Goal: Task Accomplishment & Management: Use online tool/utility

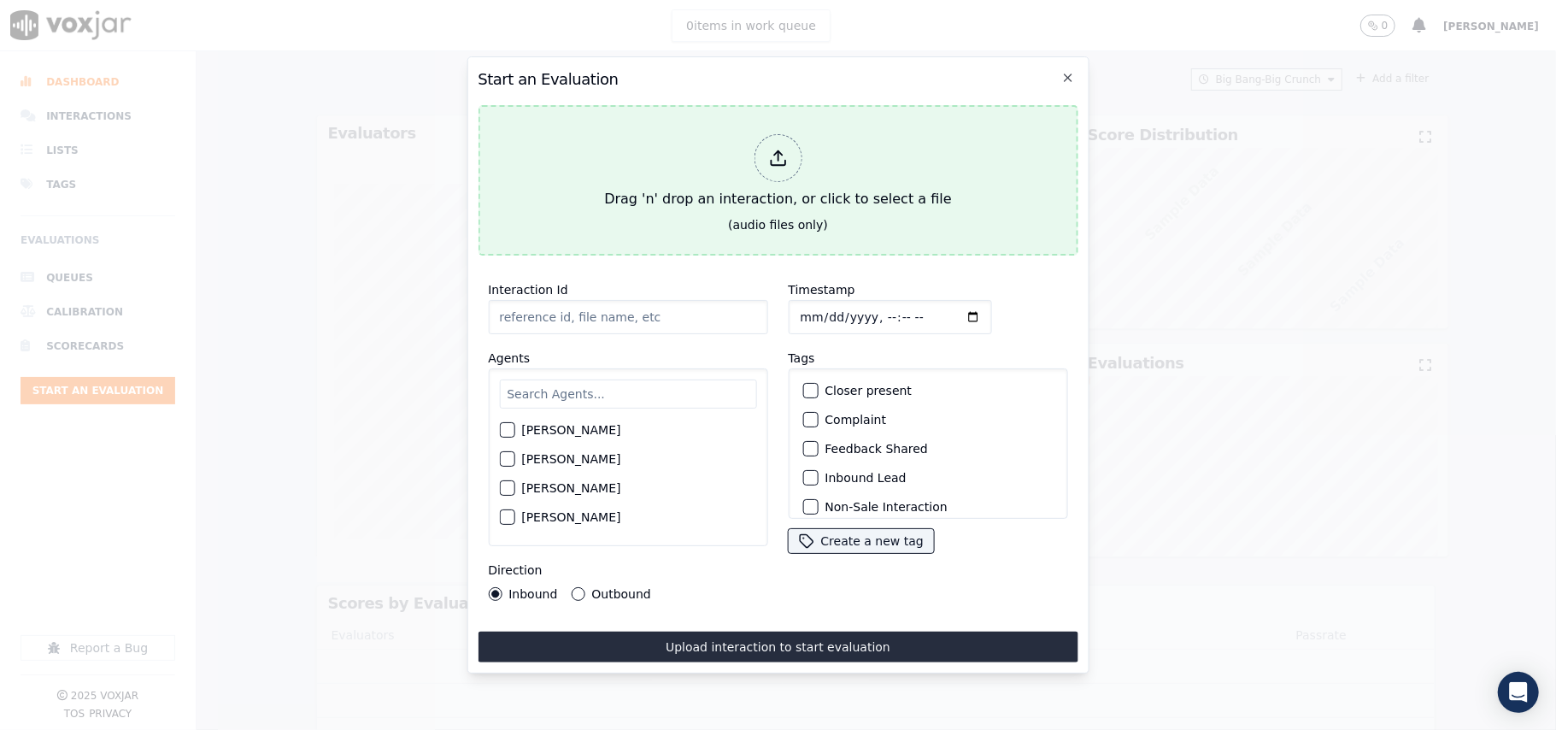
click at [732, 215] on button "Drag 'n' drop an interaction, or click to select a file (audio files only)" at bounding box center [778, 180] width 600 height 150
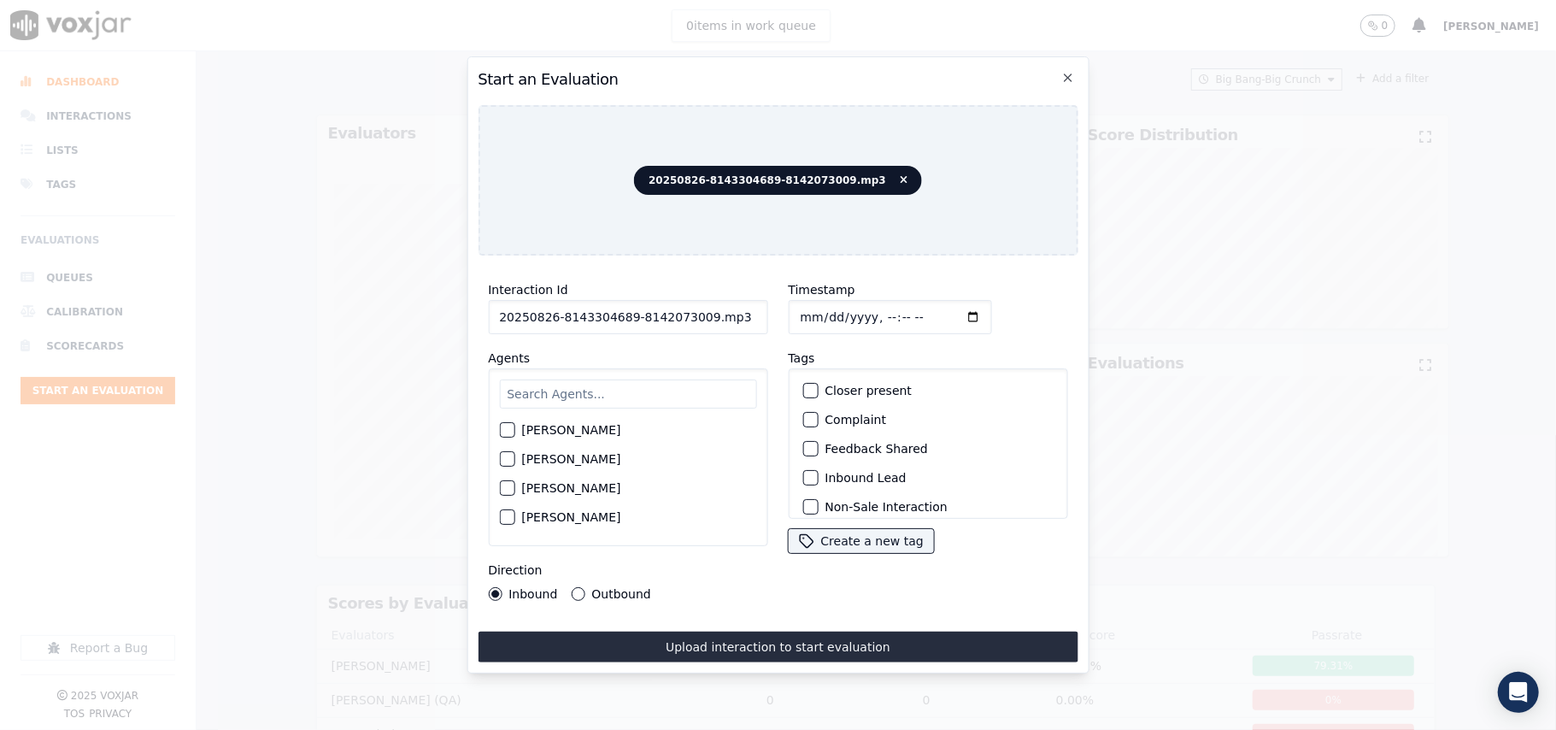
click at [609, 315] on input "20250826-8143304689-8142073009.mp3" at bounding box center [627, 317] width 279 height 34
paste input "8143304689"
type input "8143304689"
click at [815, 308] on input "Timestamp" at bounding box center [889, 317] width 203 height 34
type input "[DATE]T22:30"
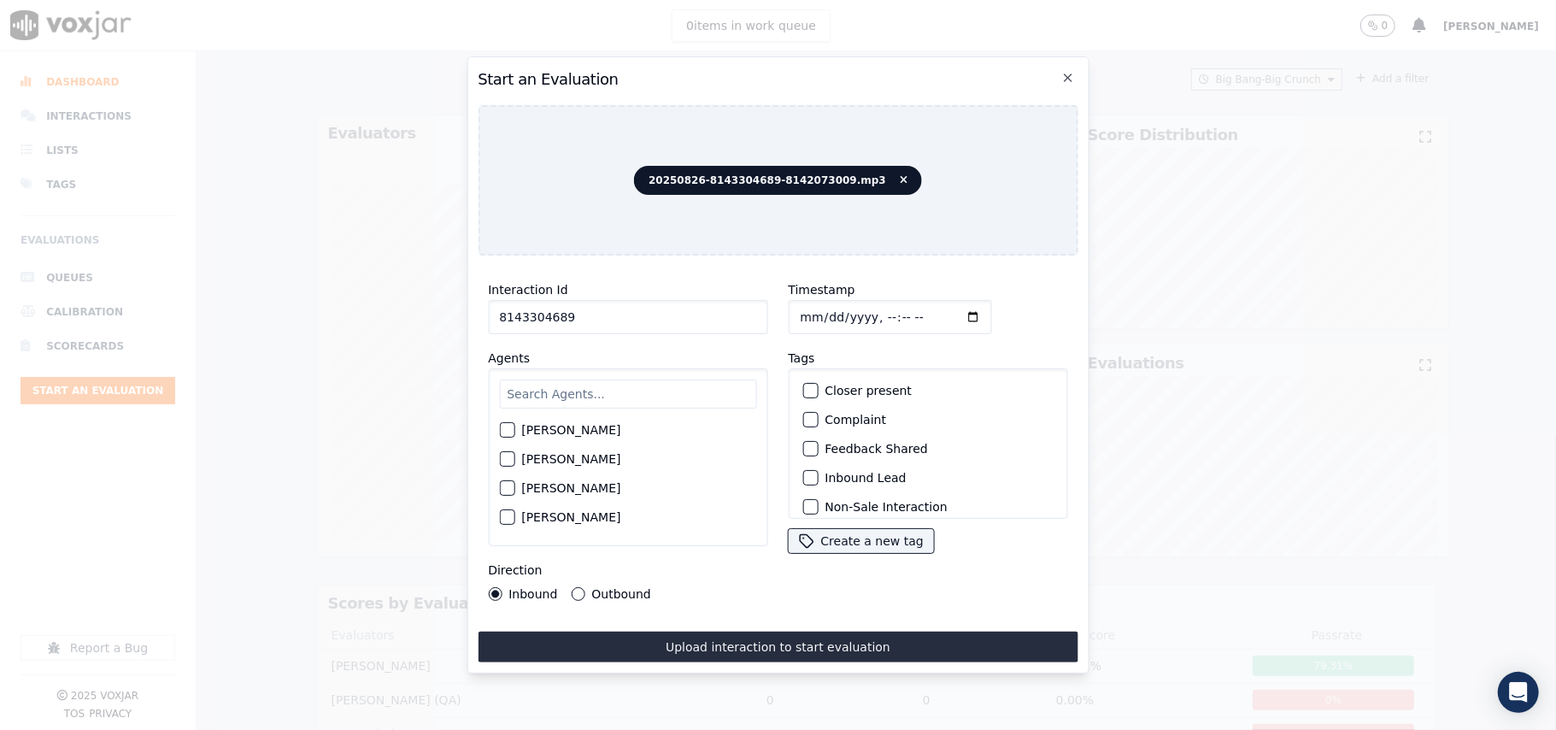
click at [665, 400] on input "text" at bounding box center [627, 393] width 257 height 29
type input "[PERSON_NAME]"
click at [579, 431] on label "[PERSON_NAME]" at bounding box center [570, 435] width 99 height 12
click at [515, 431] on button "[PERSON_NAME]" at bounding box center [506, 434] width 15 height 15
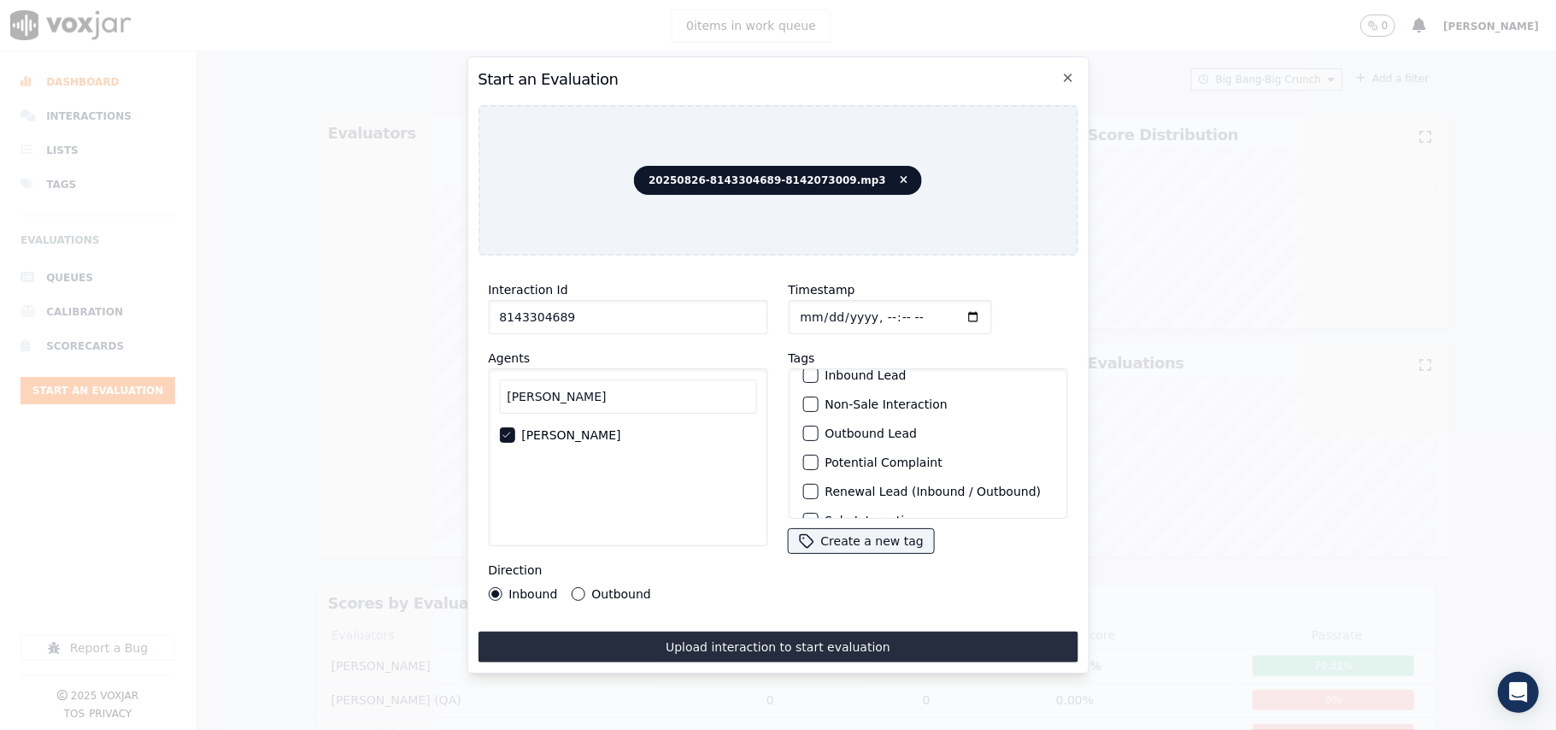
scroll to position [149, 0]
click at [849, 491] on label "Sale Interaction" at bounding box center [872, 497] width 94 height 12
click at [818, 489] on button "Sale Interaction" at bounding box center [810, 496] width 15 height 15
click at [609, 591] on label "Outbound" at bounding box center [620, 594] width 59 height 12
click at [585, 591] on button "Outbound" at bounding box center [578, 594] width 14 height 14
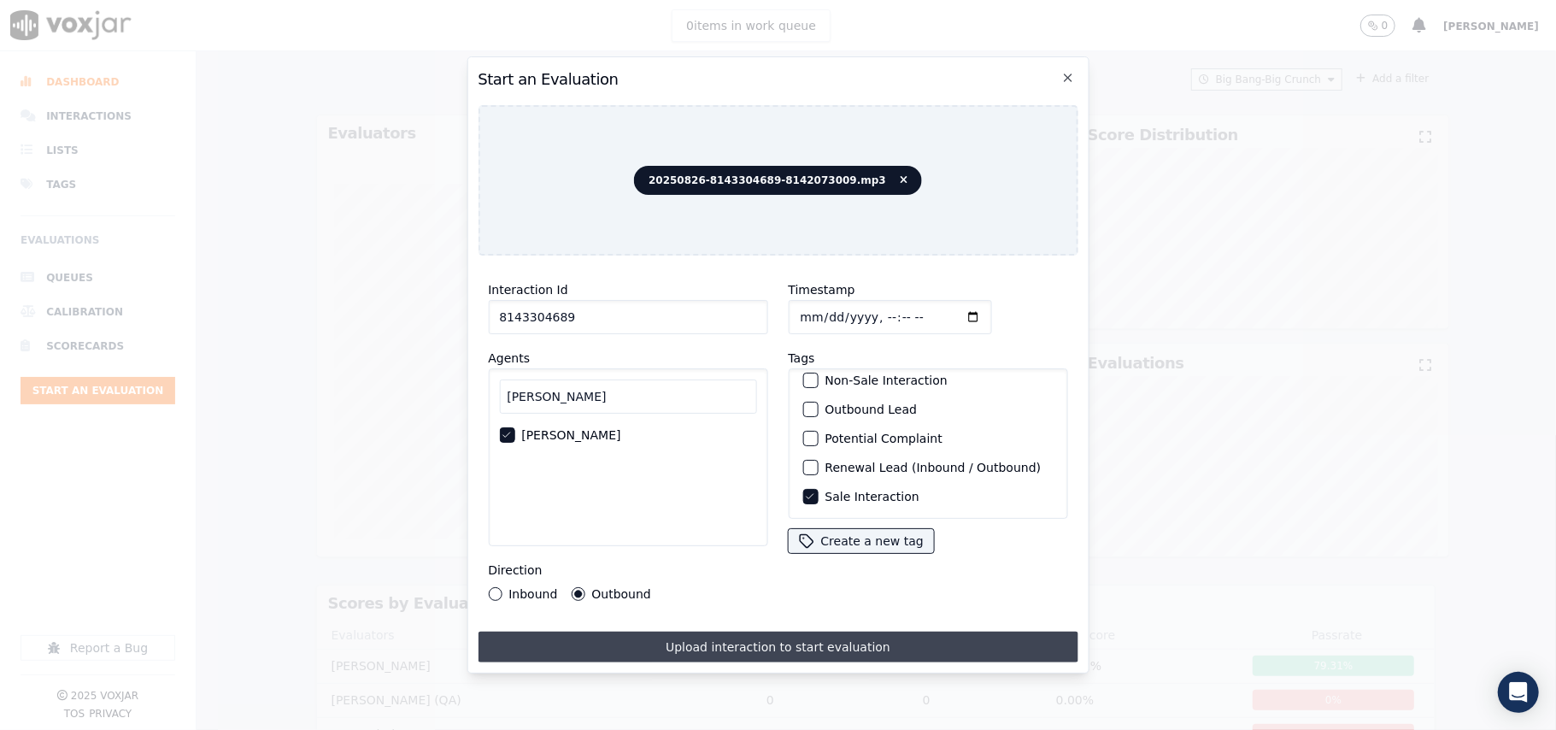
click at [660, 634] on button "Upload interaction to start evaluation" at bounding box center [778, 647] width 600 height 31
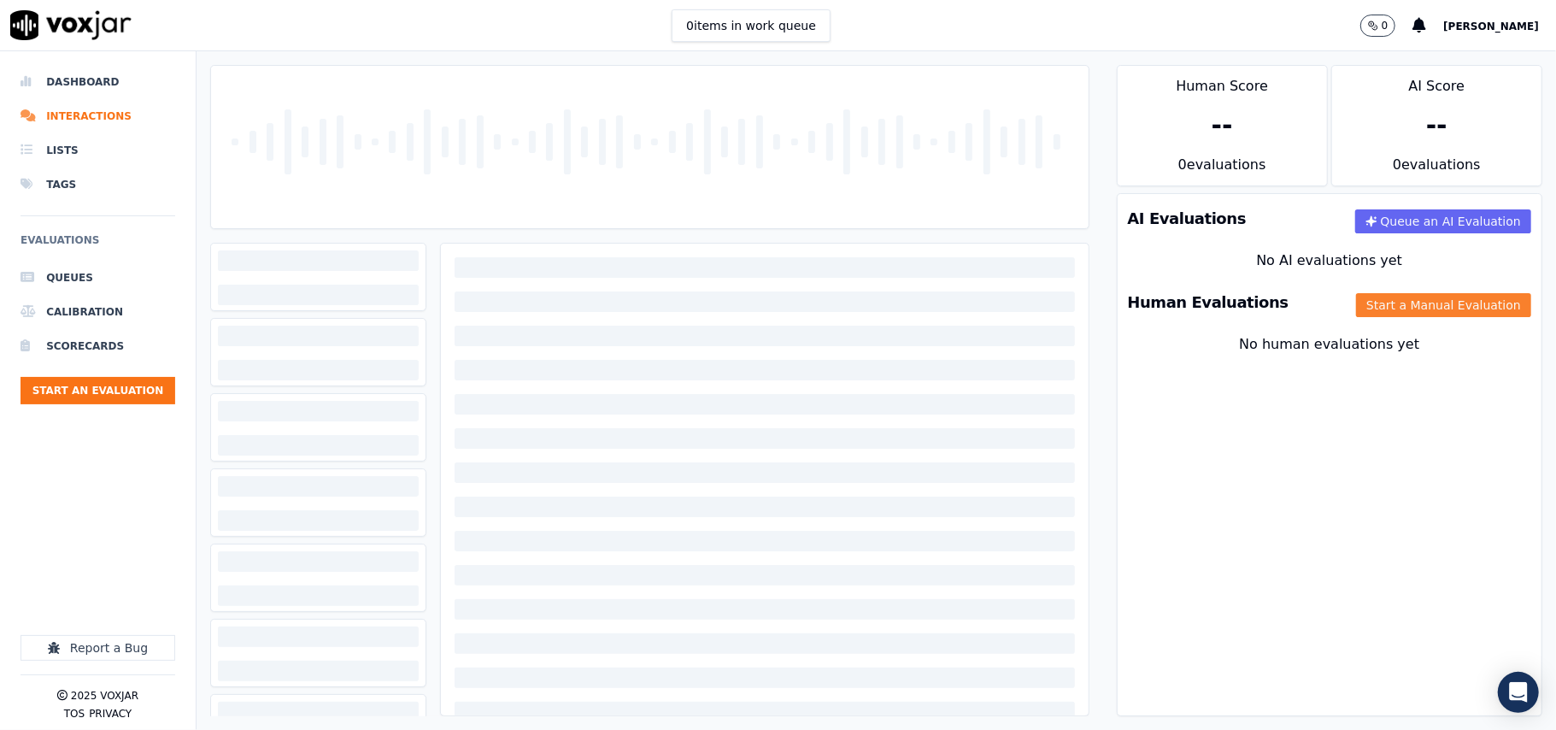
click at [1414, 312] on button "Start a Manual Evaluation" at bounding box center [1443, 305] width 175 height 24
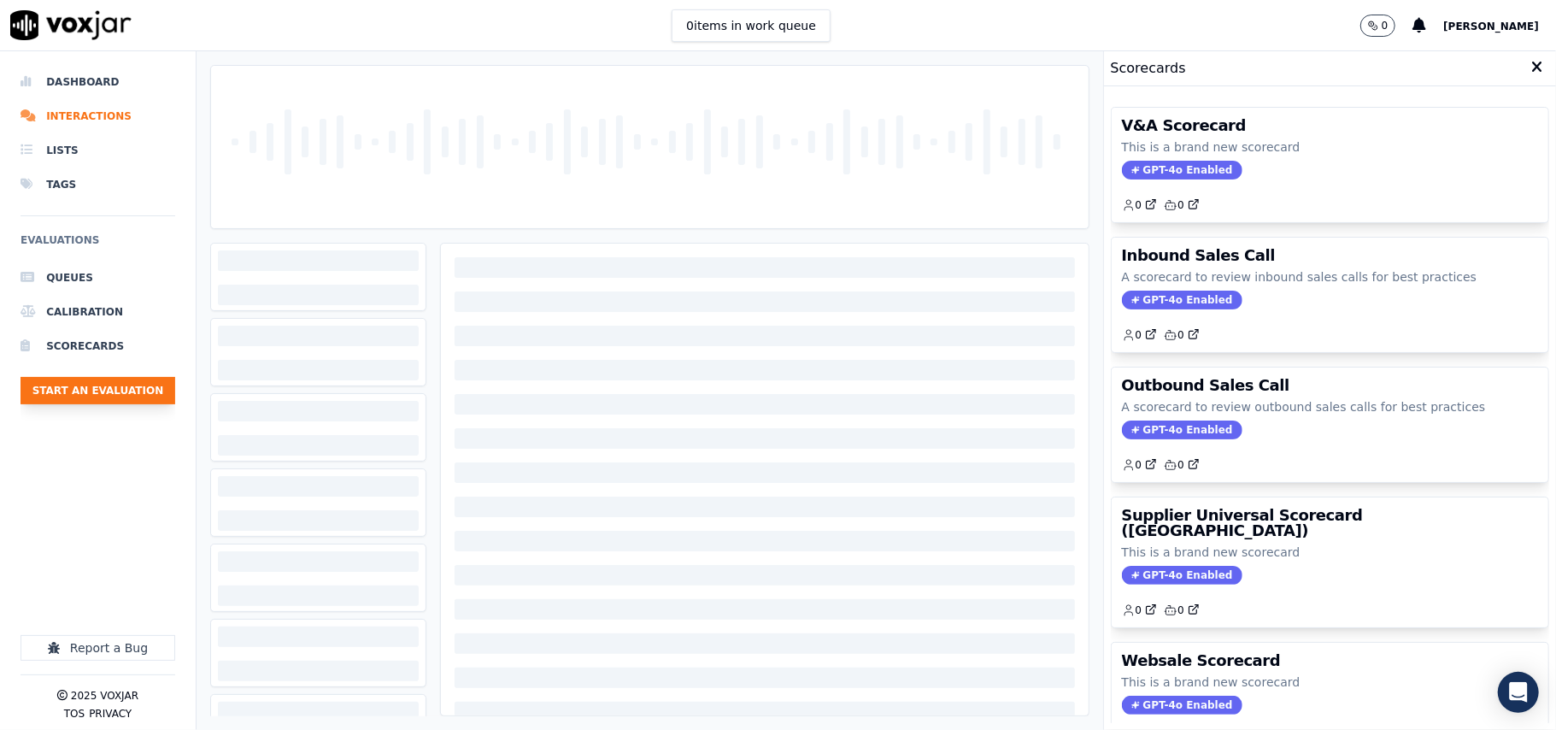
click at [138, 391] on button "Start an Evaluation" at bounding box center [98, 390] width 155 height 27
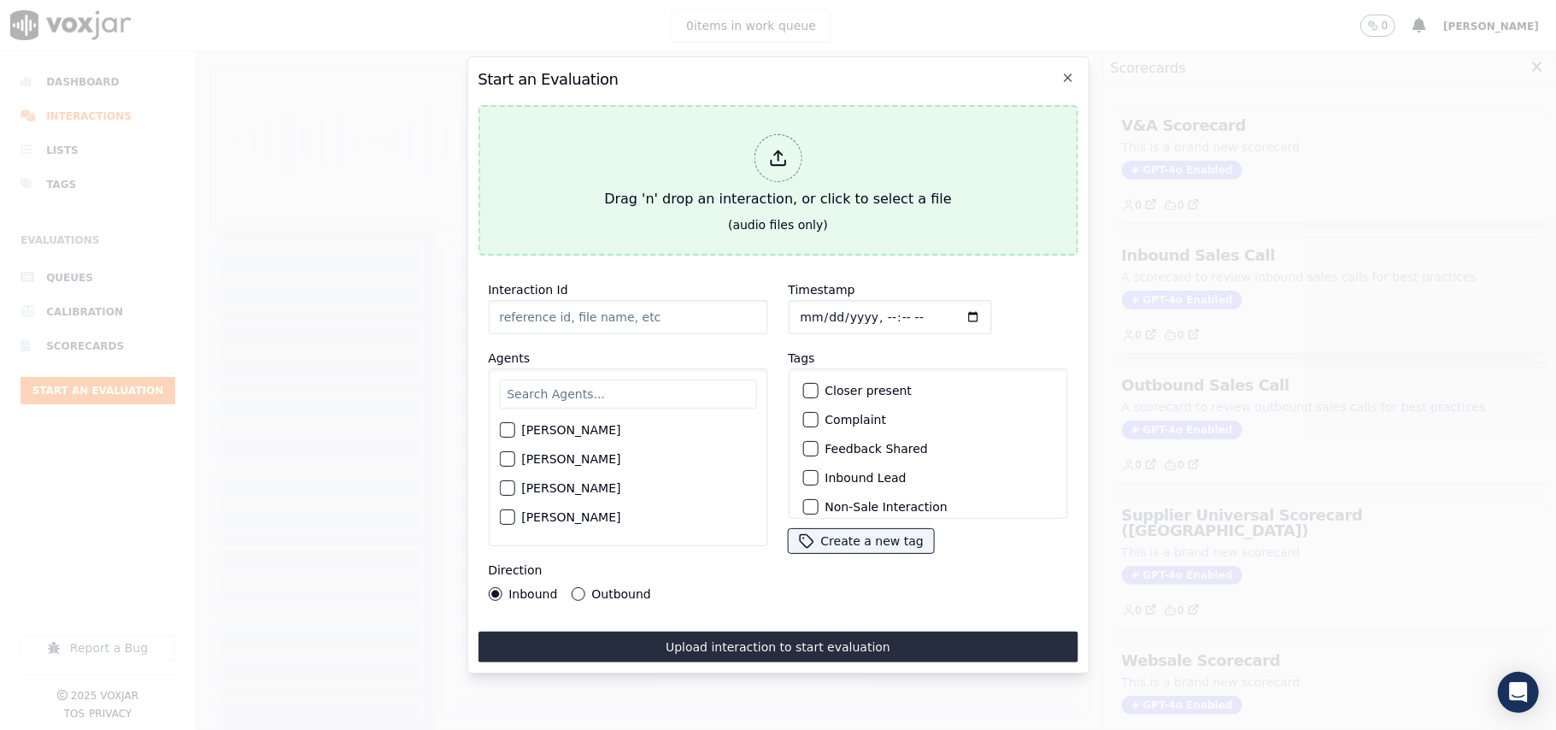
click at [801, 205] on div "Drag 'n' drop an interaction, or click to select a file" at bounding box center [777, 171] width 361 height 89
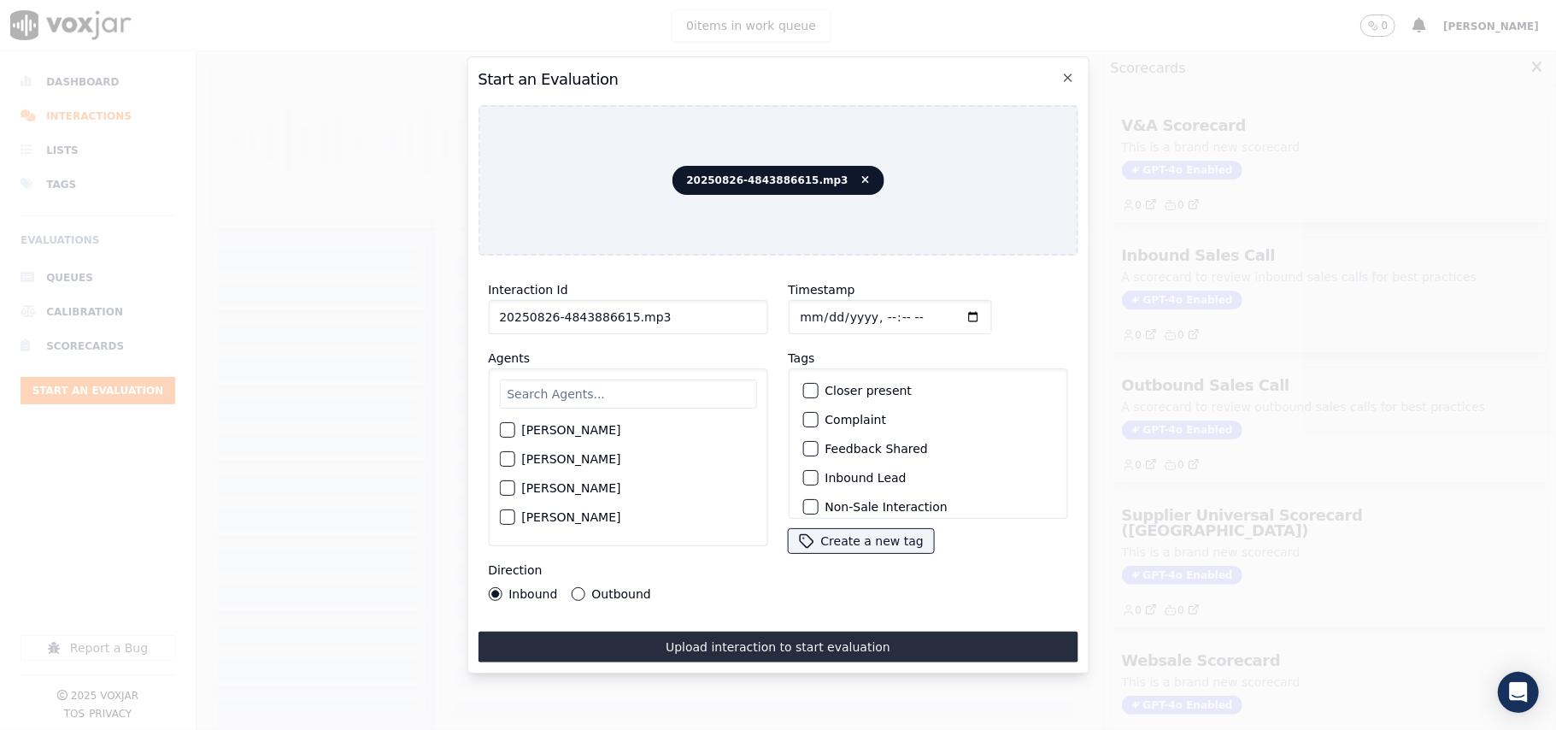
click at [545, 313] on input "20250826-4843886615.mp3" at bounding box center [627, 317] width 279 height 34
paste input "4843886615"
type input "4843886615"
click at [824, 308] on input "Timestamp" at bounding box center [889, 317] width 203 height 34
type input "[DATE]T22:31"
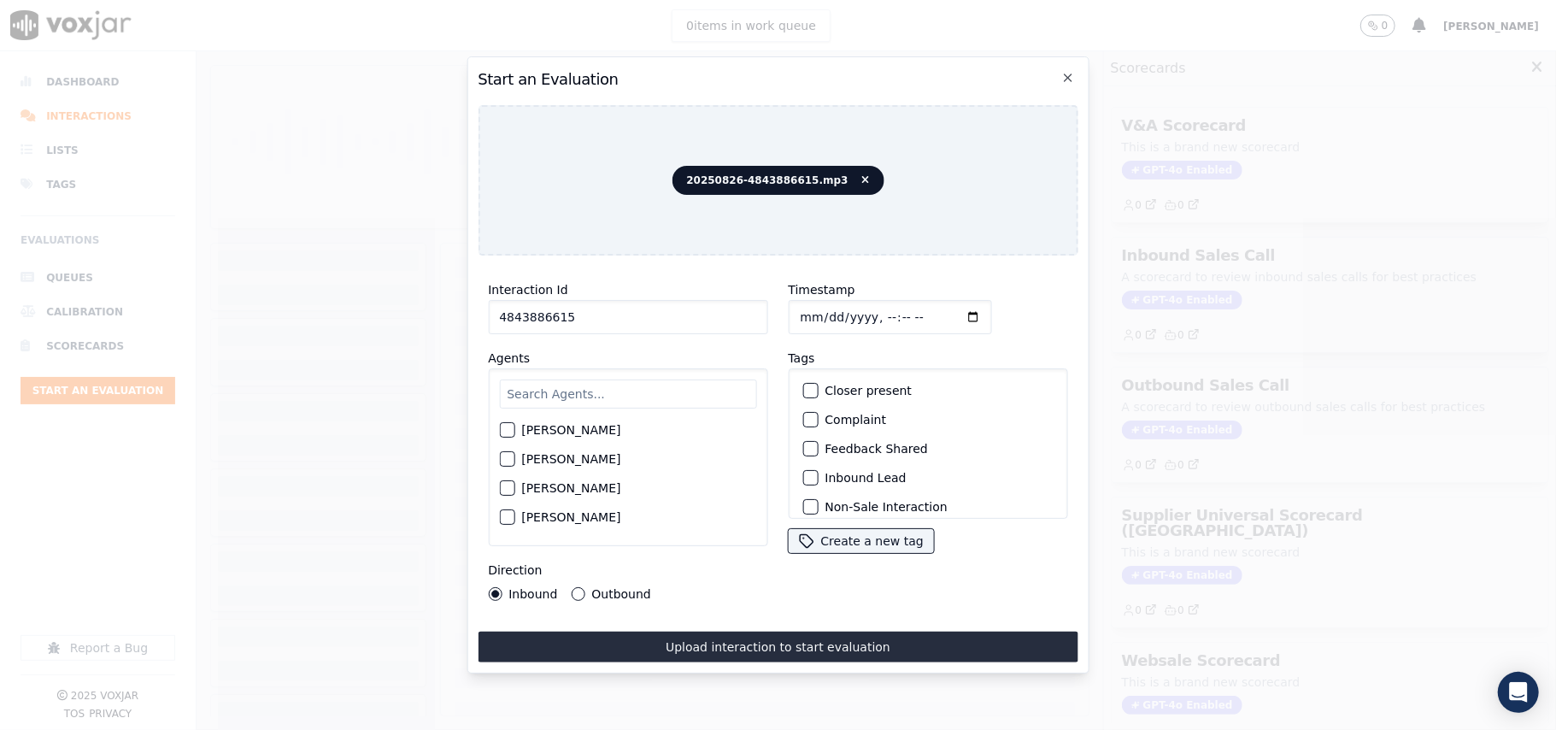
click at [602, 380] on input "text" at bounding box center [627, 393] width 257 height 29
type input "[PERSON_NAME]"
click at [576, 429] on label "[PERSON_NAME]" at bounding box center [570, 435] width 99 height 12
click at [515, 429] on button "[PERSON_NAME]" at bounding box center [506, 434] width 15 height 15
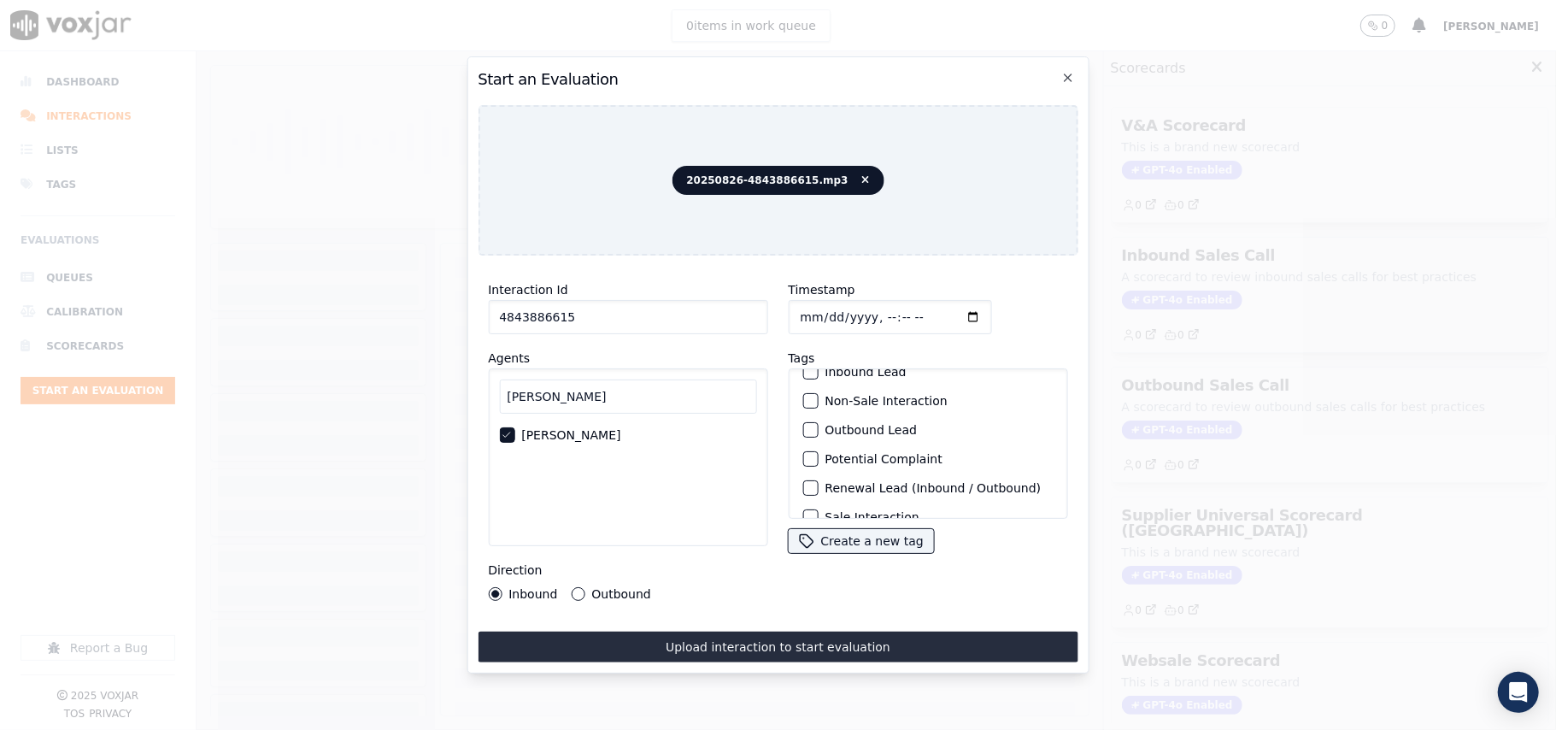
scroll to position [149, 0]
click at [825, 491] on label "Sale Interaction" at bounding box center [872, 497] width 94 height 12
click at [818, 489] on button "Sale Interaction" at bounding box center [810, 496] width 15 height 15
click at [571, 587] on button "Outbound" at bounding box center [578, 594] width 14 height 14
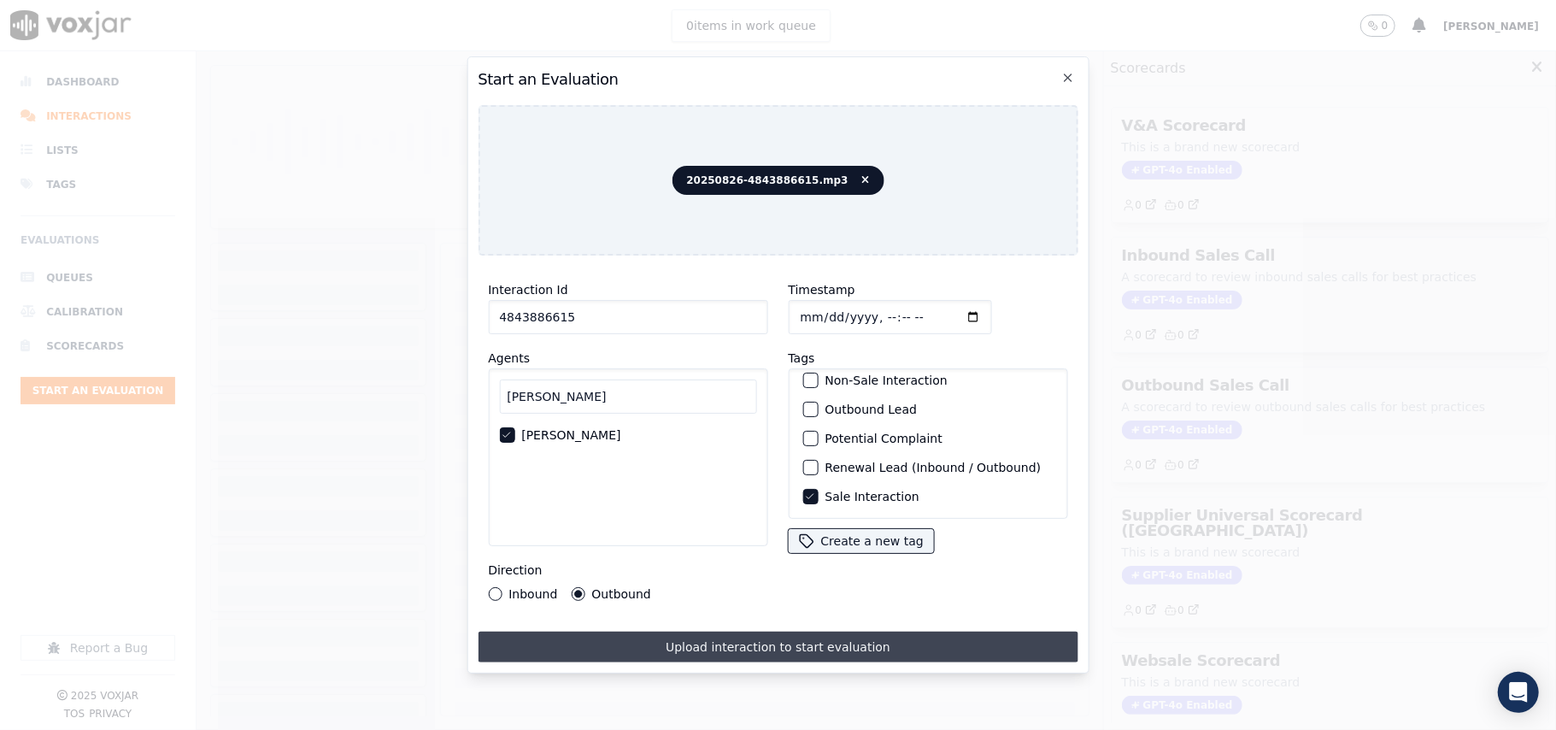
click at [721, 640] on button "Upload interaction to start evaluation" at bounding box center [778, 647] width 600 height 31
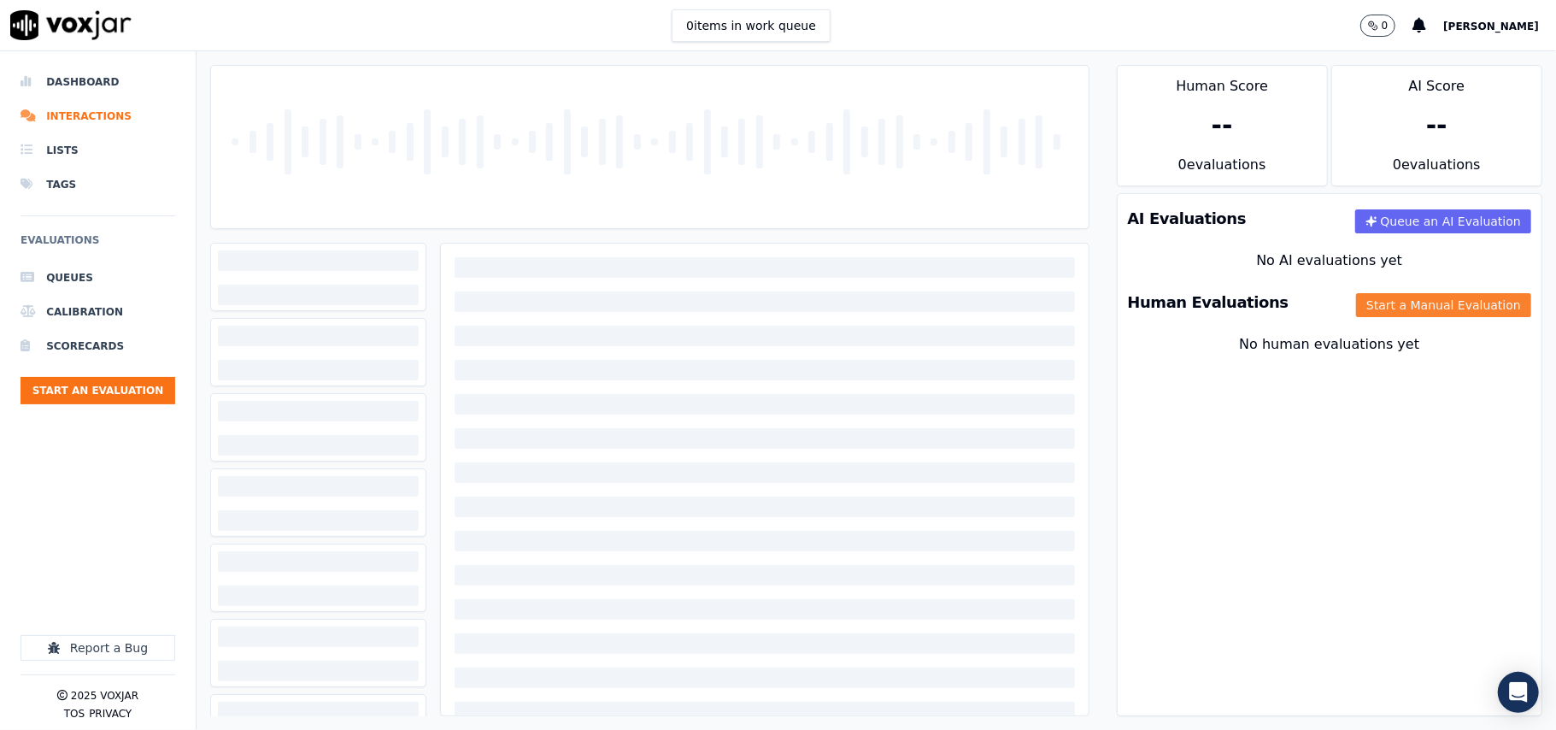
click at [1356, 305] on button "Start a Manual Evaluation" at bounding box center [1443, 305] width 175 height 24
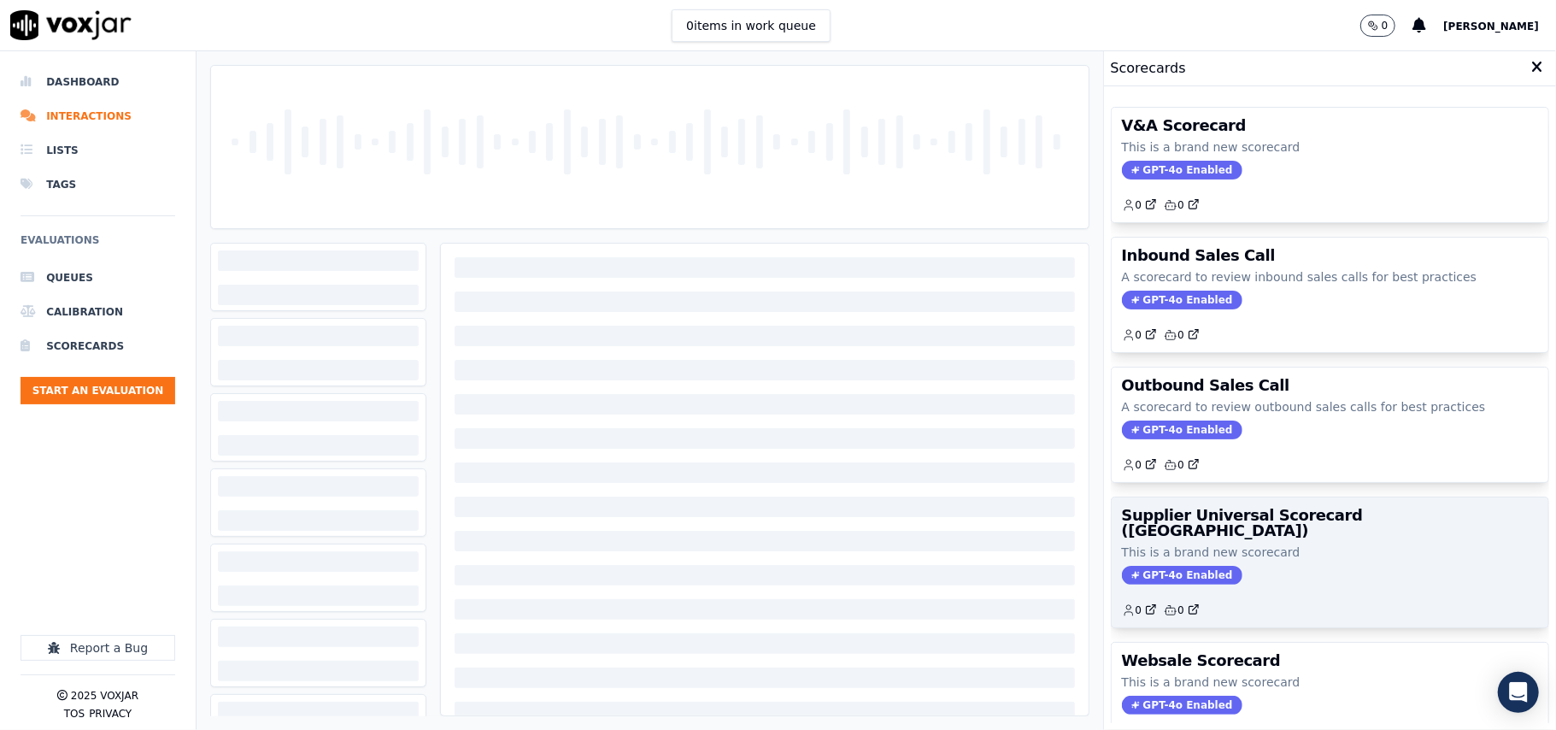
click at [1246, 531] on div "Supplier Universal Scorecard ([GEOGRAPHIC_DATA]) This is a brand new scorecard …" at bounding box center [1330, 562] width 437 height 130
